Goal: Entertainment & Leisure: Consume media (video, audio)

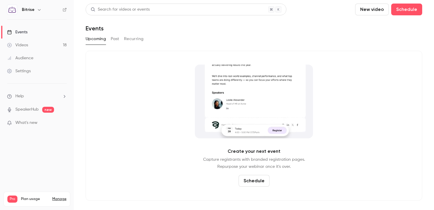
click at [20, 49] on link "Videos 18" at bounding box center [37, 45] width 74 height 13
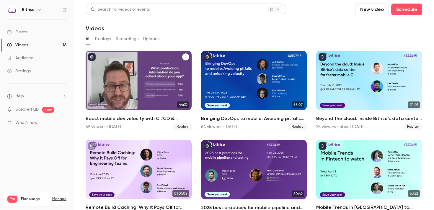
click at [134, 67] on div "Boost mobile dev velocity with CI/CD & observability best practices" at bounding box center [139, 81] width 106 height 60
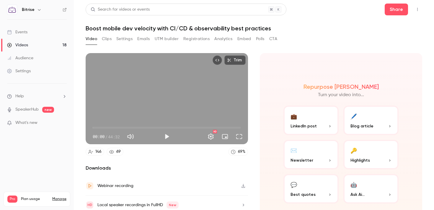
click at [200, 37] on button "Registrations" at bounding box center [196, 38] width 26 height 9
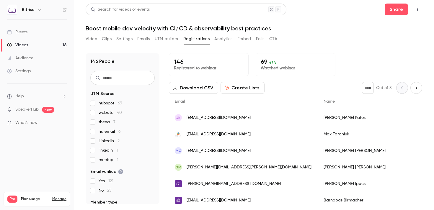
click at [48, 45] on link "Videos 18" at bounding box center [37, 45] width 74 height 13
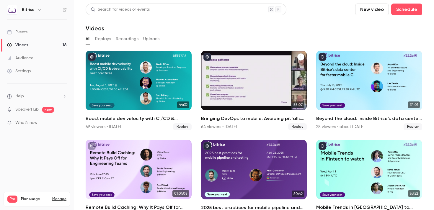
click at [242, 80] on div "Bringing DevOps to mobile: Avoiding pitfalls and unlocking velocity" at bounding box center [254, 81] width 106 height 60
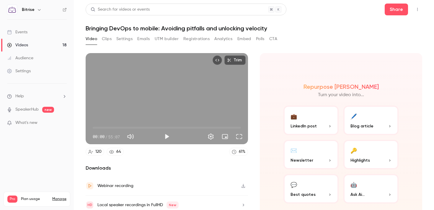
click at [191, 37] on button "Registrations" at bounding box center [196, 38] width 26 height 9
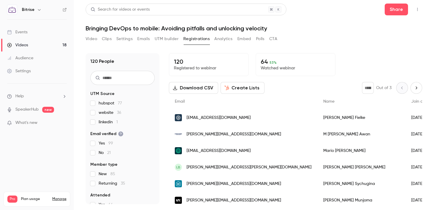
click at [46, 46] on link "Videos 18" at bounding box center [37, 45] width 74 height 13
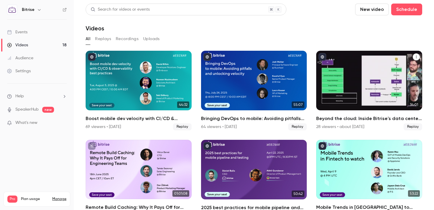
click at [353, 90] on div "Beyond the cloud: Inside Bitrise's data center for faster mobile CI" at bounding box center [369, 81] width 106 height 60
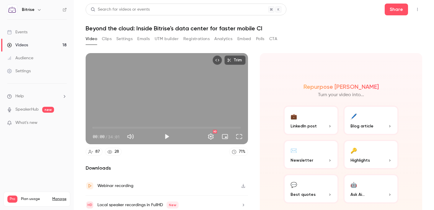
click at [198, 39] on button "Registrations" at bounding box center [196, 38] width 26 height 9
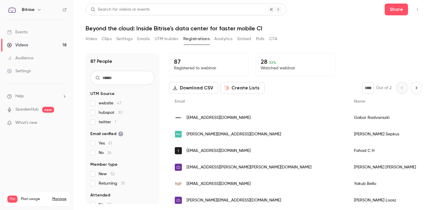
click at [41, 46] on link "Videos 18" at bounding box center [37, 45] width 74 height 13
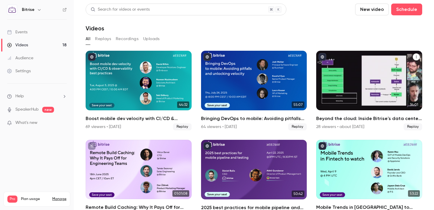
click at [341, 64] on div "Beyond the cloud: Inside Bitrise's data center for faster mobile CI" at bounding box center [369, 81] width 106 height 60
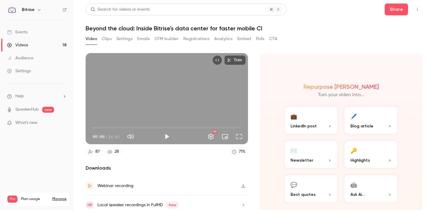
click at [189, 41] on button "Registrations" at bounding box center [196, 38] width 26 height 9
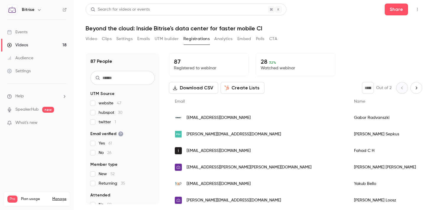
click at [38, 48] on link "Videos 18" at bounding box center [37, 45] width 74 height 13
